Goal: Information Seeking & Learning: Learn about a topic

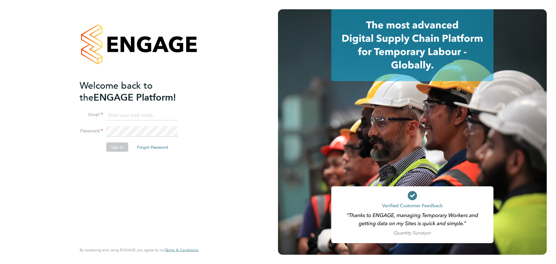
type input "abbie.weatherby@bcuk.co.uk"
click at [120, 147] on button "Sign In" at bounding box center [117, 147] width 22 height 9
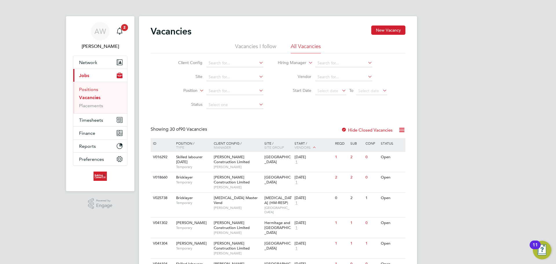
click at [93, 91] on link "Positions" at bounding box center [88, 90] width 19 height 6
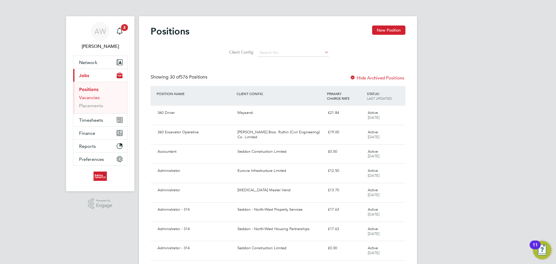
click at [94, 96] on link "Vacancies" at bounding box center [89, 98] width 21 height 6
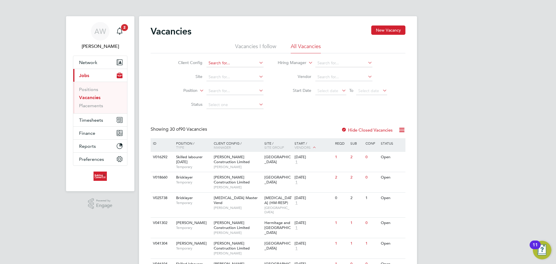
click at [250, 63] on input at bounding box center [235, 63] width 57 height 8
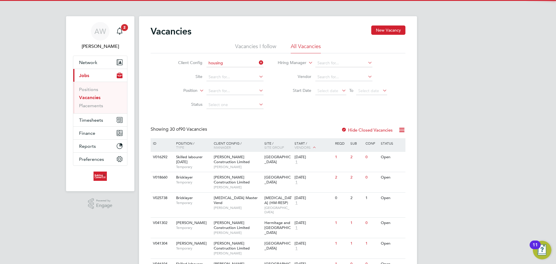
click at [250, 71] on li "Housing Maintenance Solutions Ltd" at bounding box center [257, 71] width 103 height 8
type input "Housing Maintenance Solutions Ltd"
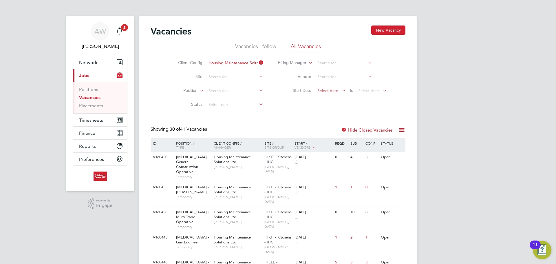
click at [336, 94] on span "Select date" at bounding box center [331, 91] width 31 height 8
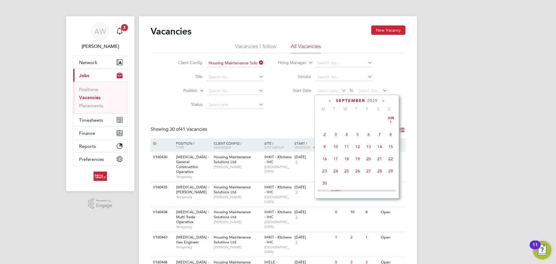
scroll to position [176, 0]
click at [325, 121] on span "18" at bounding box center [324, 117] width 11 height 11
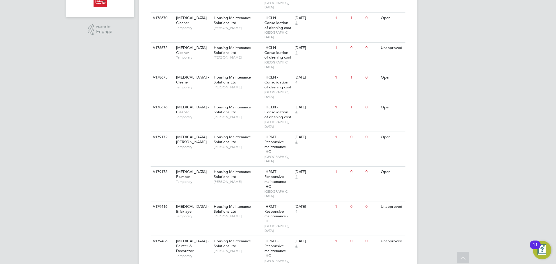
scroll to position [343, 0]
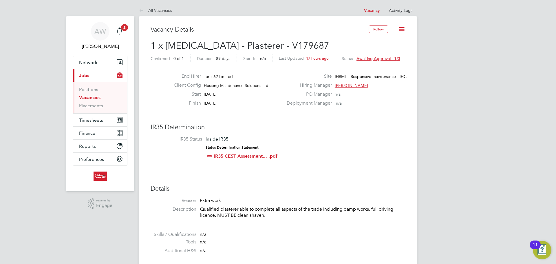
click at [143, 10] on icon at bounding box center [142, 10] width 7 height 7
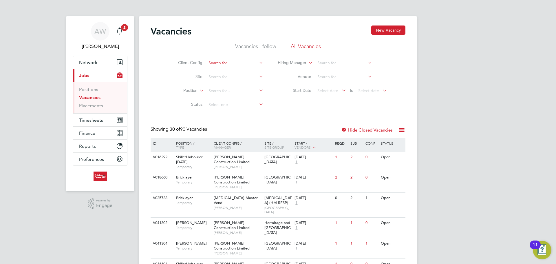
click at [212, 66] on input at bounding box center [235, 63] width 57 height 8
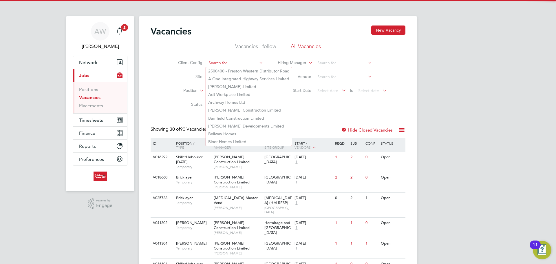
type input "o"
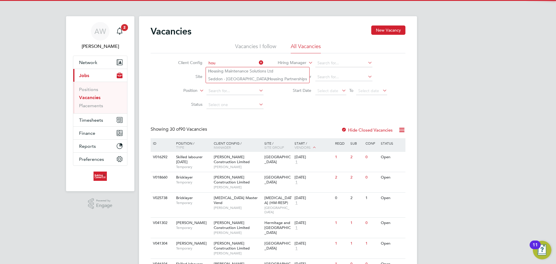
type input "hou"
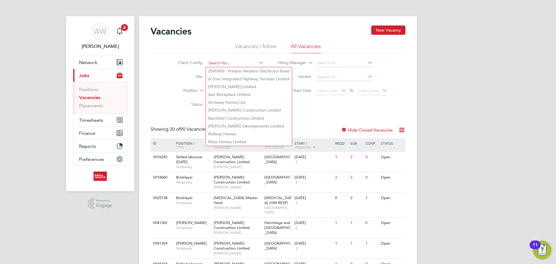
click at [227, 64] on input at bounding box center [235, 63] width 57 height 8
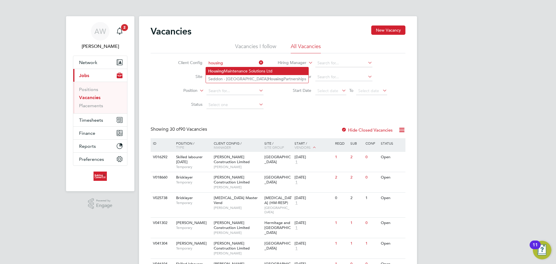
click at [236, 73] on li "Housing Maintenance Solutions Ltd" at bounding box center [257, 71] width 103 height 8
type input "Housing Maintenance Solutions Ltd"
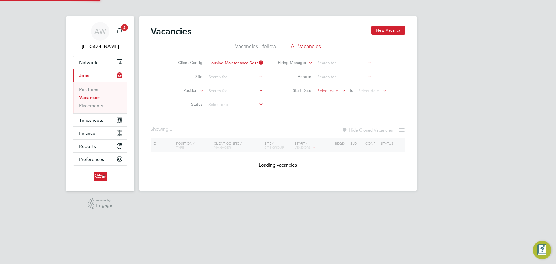
click at [331, 87] on span "Select date" at bounding box center [331, 91] width 31 height 8
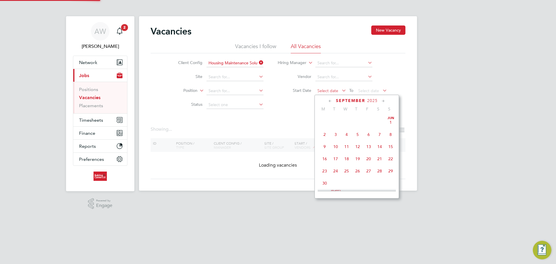
scroll to position [176, 0]
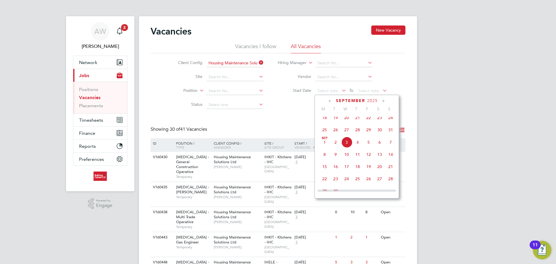
click at [324, 122] on span "18" at bounding box center [324, 117] width 11 height 11
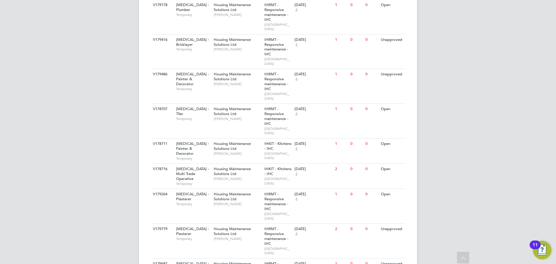
scroll to position [343, 0]
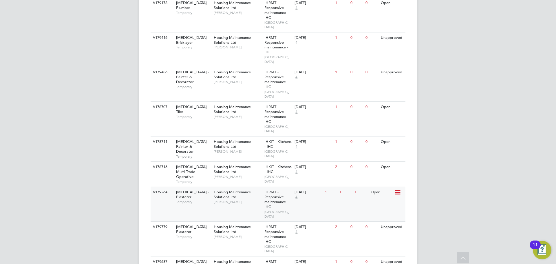
click at [388, 187] on div "Open" at bounding box center [381, 192] width 25 height 11
click at [250, 222] on div "Housing Maintenance Solutions Ltd Daniel Johnson" at bounding box center [237, 232] width 51 height 20
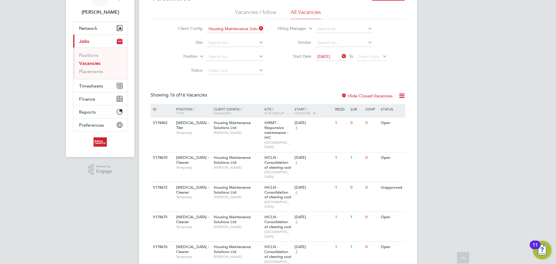
scroll to position [24, 0]
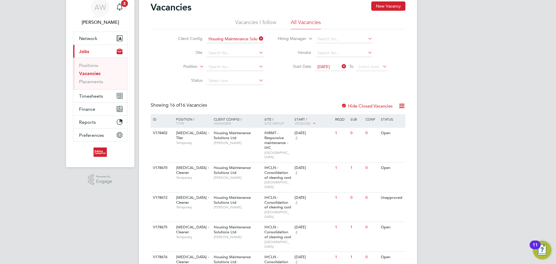
click at [325, 68] on span "18 Aug 2025" at bounding box center [324, 66] width 12 height 5
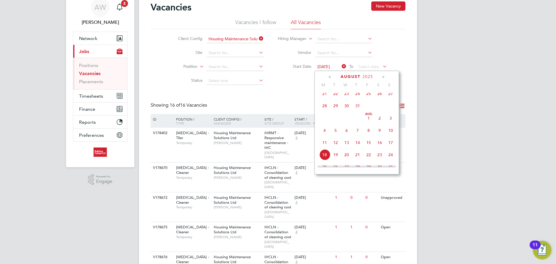
scroll to position [213, 0]
click at [324, 97] on span "4" at bounding box center [324, 92] width 11 height 11
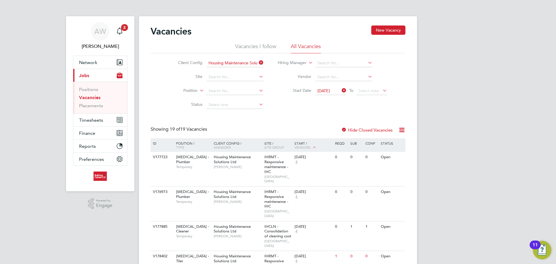
click at [324, 90] on span "04 Aug 2025" at bounding box center [324, 90] width 12 height 5
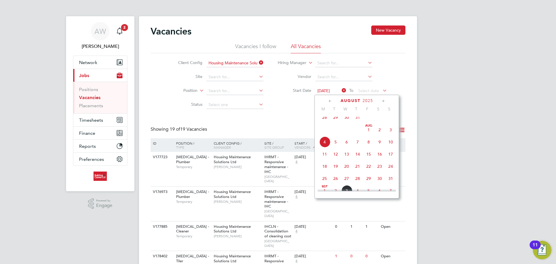
click at [329, 100] on icon at bounding box center [331, 101] width 6 height 6
click at [324, 135] on span "7" at bounding box center [324, 131] width 11 height 11
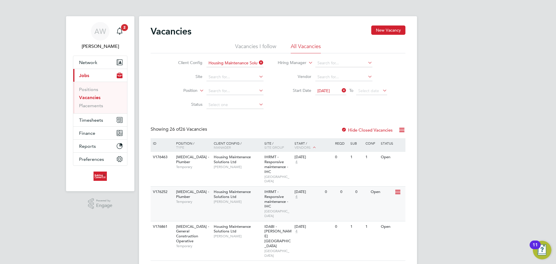
scroll to position [116, 0]
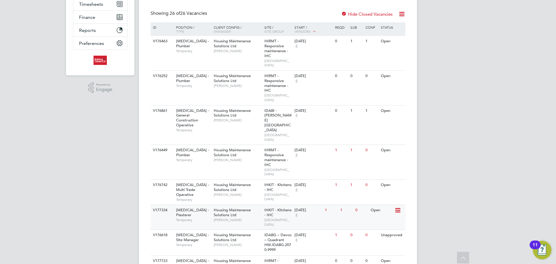
click at [244, 218] on span "Karl Sandford" at bounding box center [238, 220] width 48 height 5
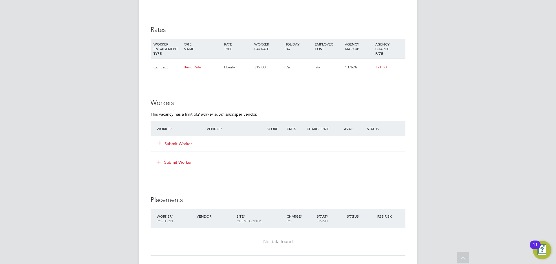
scroll to position [309, 0]
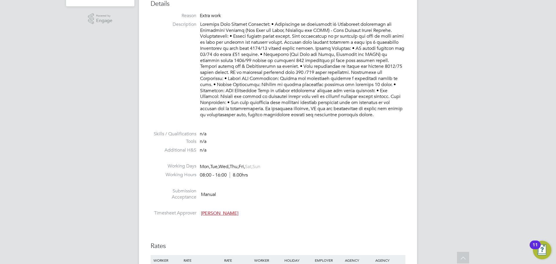
scroll to position [116, 0]
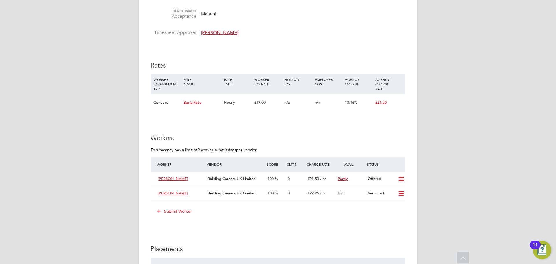
scroll to position [290, 0]
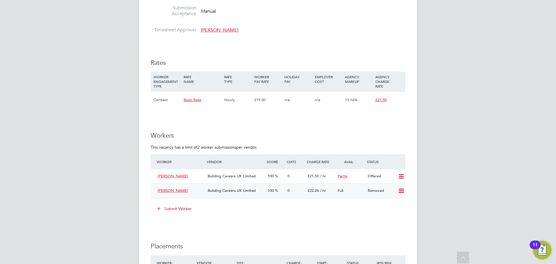
click at [352, 191] on div "Full" at bounding box center [350, 191] width 30 height 10
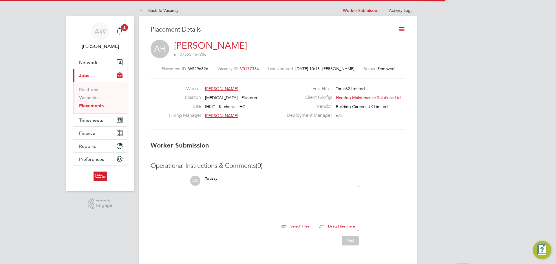
scroll to position [3, 3]
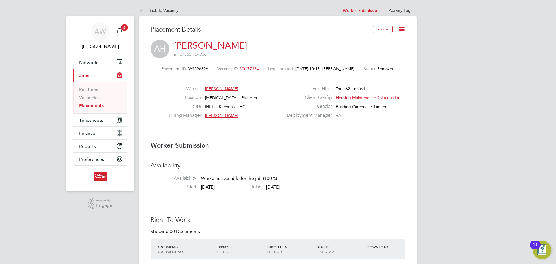
click at [144, 11] on icon at bounding box center [142, 10] width 7 height 7
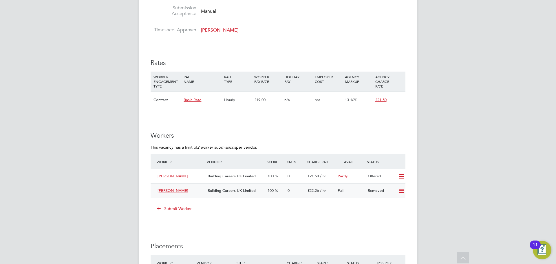
click at [173, 192] on span "[PERSON_NAME]" at bounding box center [173, 190] width 31 height 5
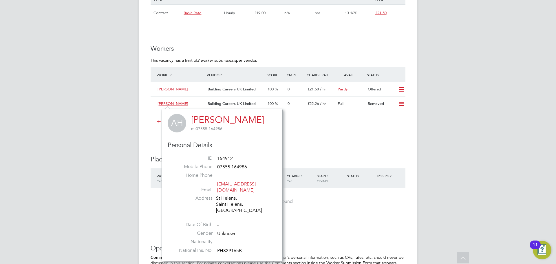
click at [229, 122] on link "[PERSON_NAME]" at bounding box center [227, 119] width 73 height 11
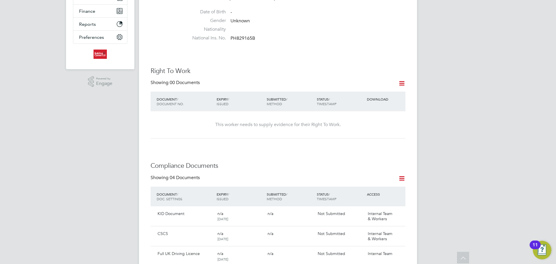
scroll to position [35, 0]
